Goal: Find specific page/section: Find specific page/section

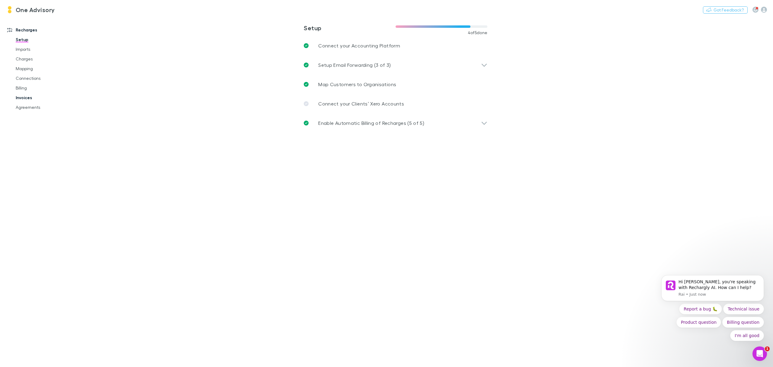
click at [26, 97] on link "Invoices" at bounding box center [48, 98] width 76 height 10
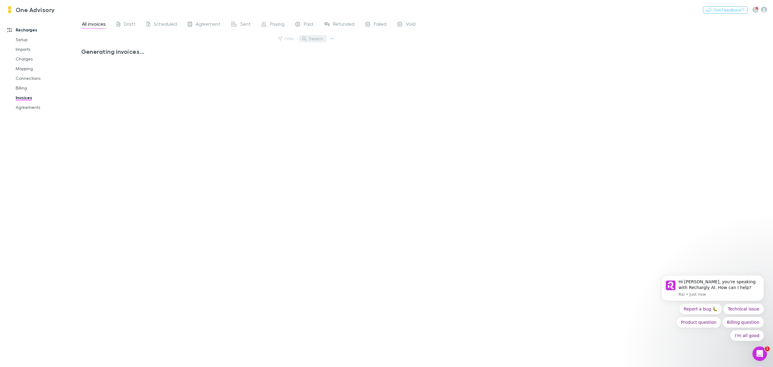
click at [316, 37] on button "Search" at bounding box center [312, 38] width 27 height 7
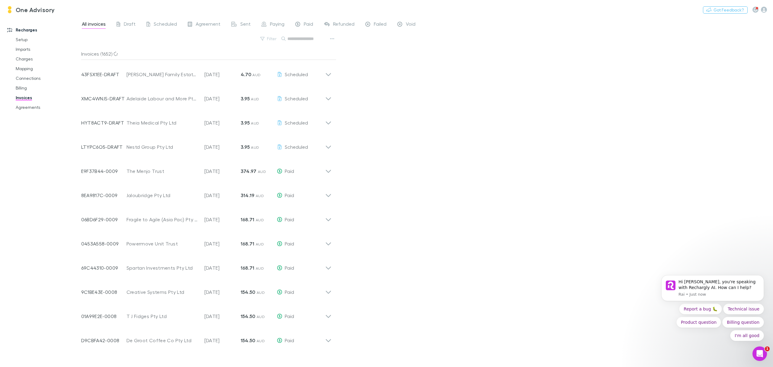
click at [305, 39] on input "text" at bounding box center [302, 38] width 30 height 8
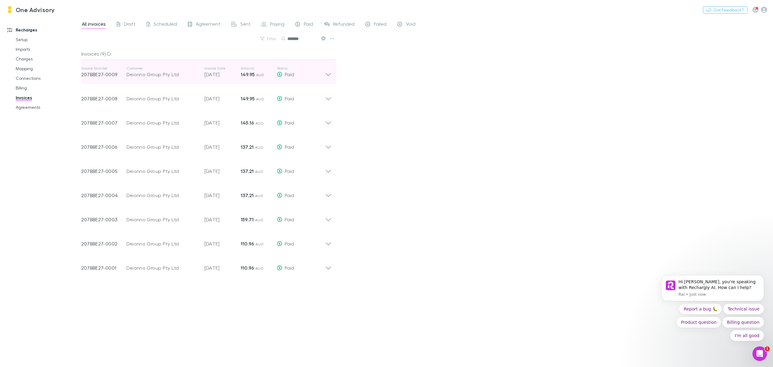
type input "*******"
click at [330, 73] on icon at bounding box center [328, 72] width 6 height 12
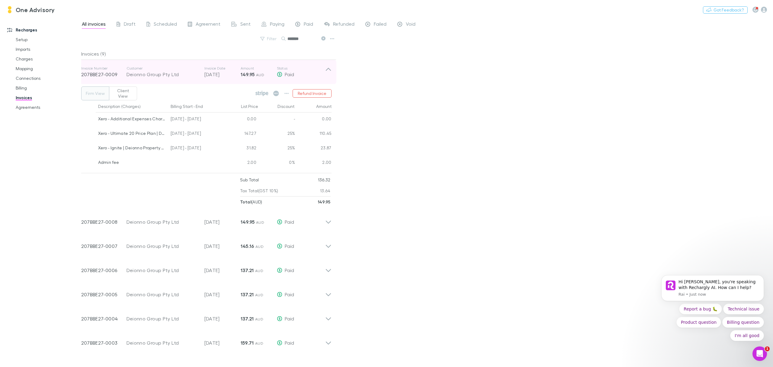
click at [330, 73] on icon at bounding box center [328, 72] width 6 height 12
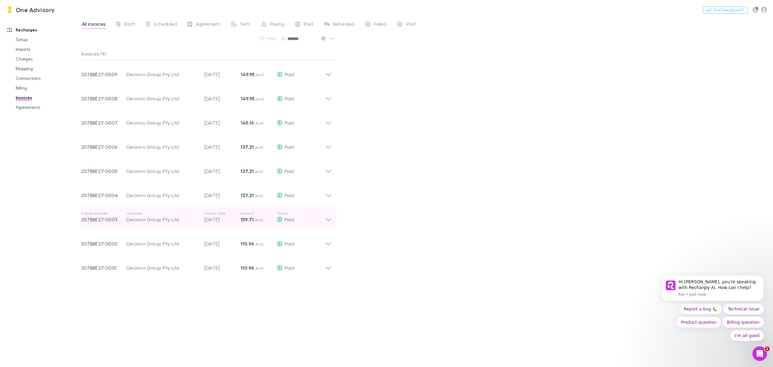
click at [330, 216] on icon at bounding box center [328, 217] width 6 height 12
